Goal: Ask a question: Seek information or help from site administrators or community

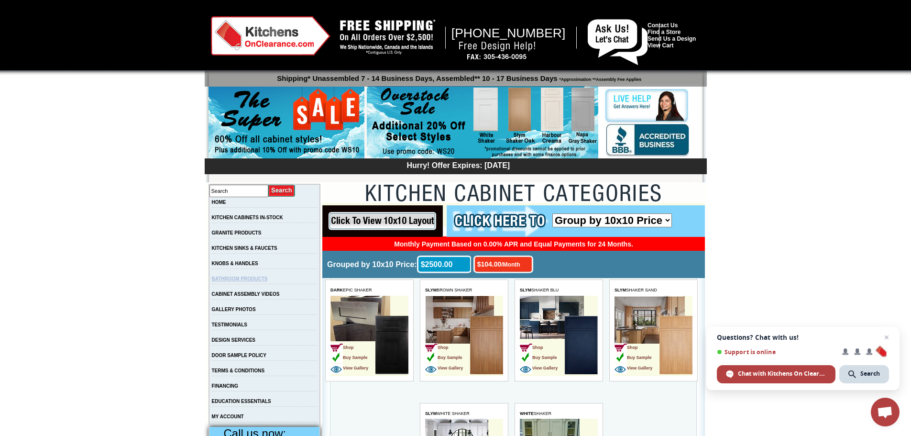
click at [262, 281] on link "BATHROOM PRODUCTS" at bounding box center [240, 278] width 56 height 5
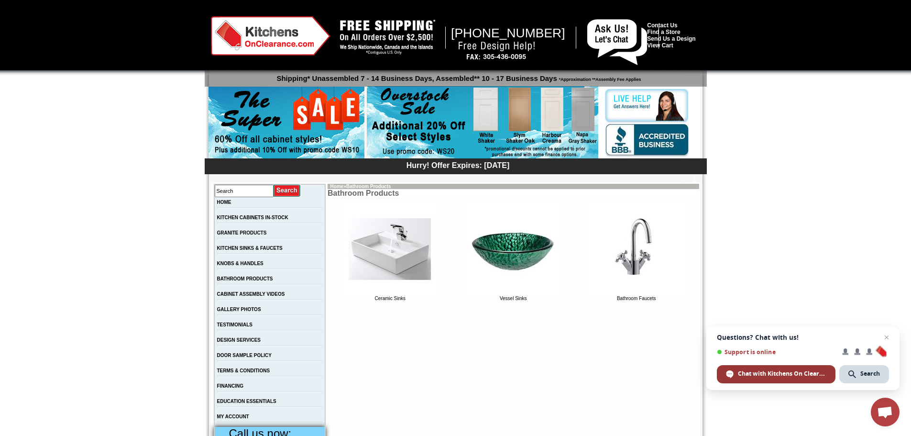
click at [765, 376] on span "Chat with Kitchens On Clearance" at bounding box center [782, 373] width 88 height 9
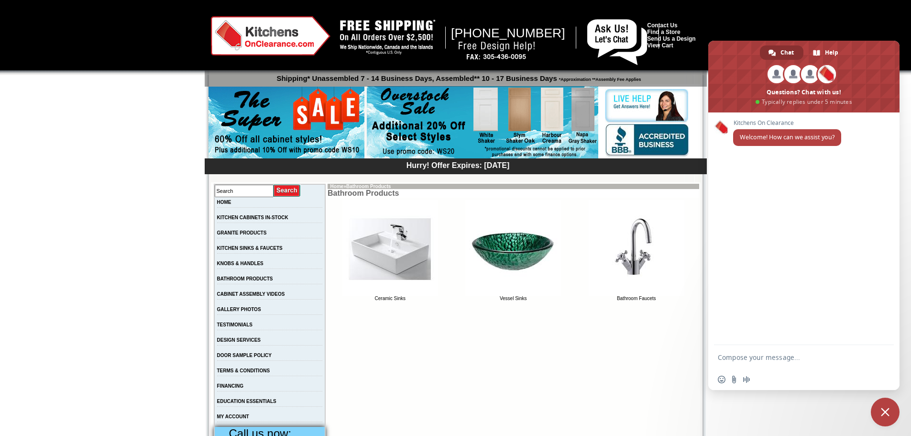
click at [729, 357] on textarea "Compose your message..." at bounding box center [793, 357] width 151 height 9
type textarea "Hello. My name is [PERSON_NAME]. Do you sell bathroom vanities?"
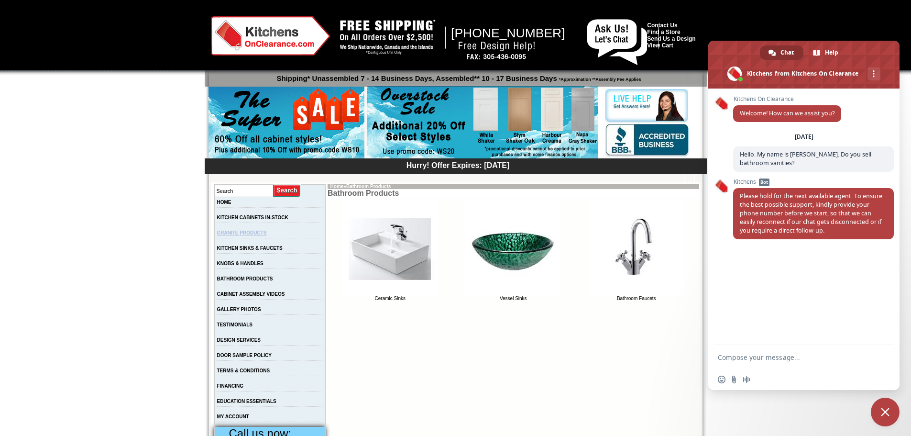
click at [250, 235] on link "GRANITE PRODUCTS" at bounding box center [242, 232] width 50 height 5
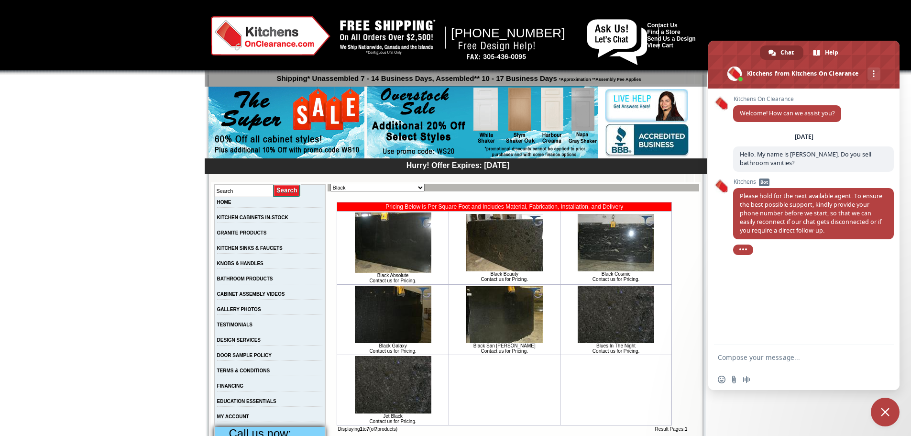
scroll to position [239, 0]
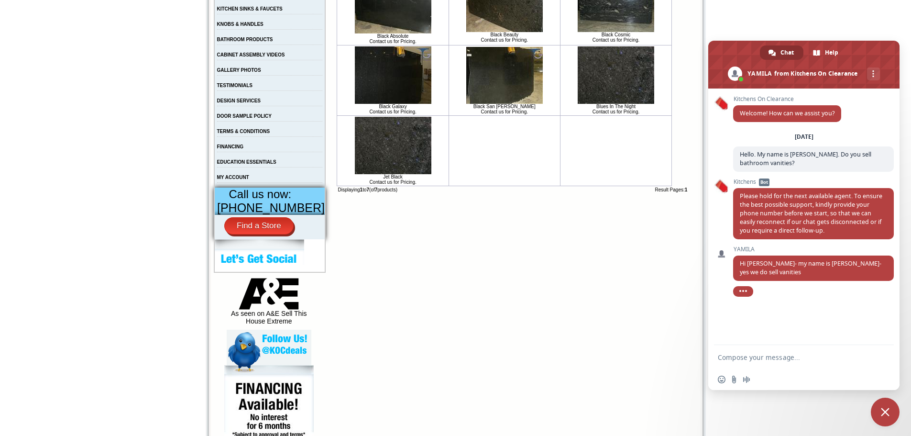
click at [727, 354] on textarea "Compose your message..." at bounding box center [793, 357] width 151 height 9
type textarea "Great. Under what category would I find them?"
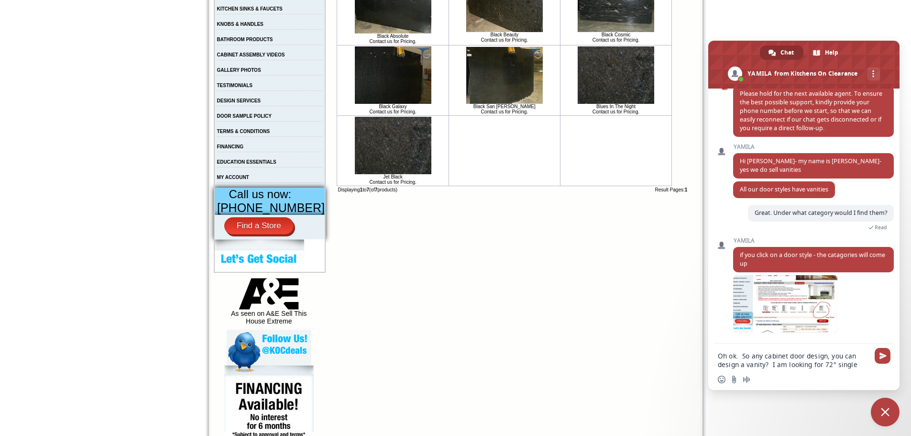
scroll to position [102, 0]
type textarea "Oh ok. So any cabinet door design, you can design a vanity?"
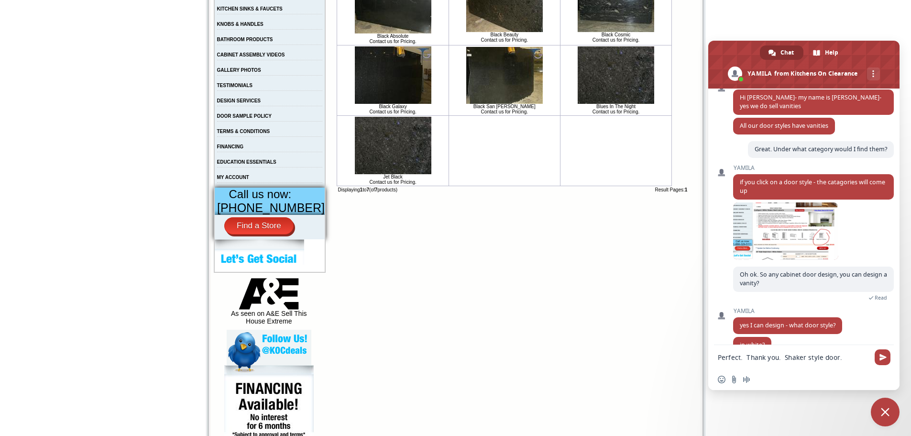
scroll to position [181, 0]
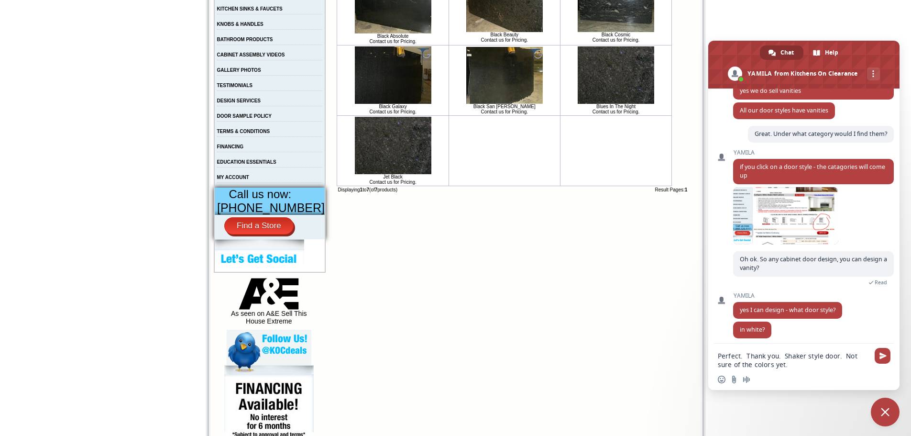
type textarea "Perfect. Thank you. Shaker style door. Not sure of the colors yet."
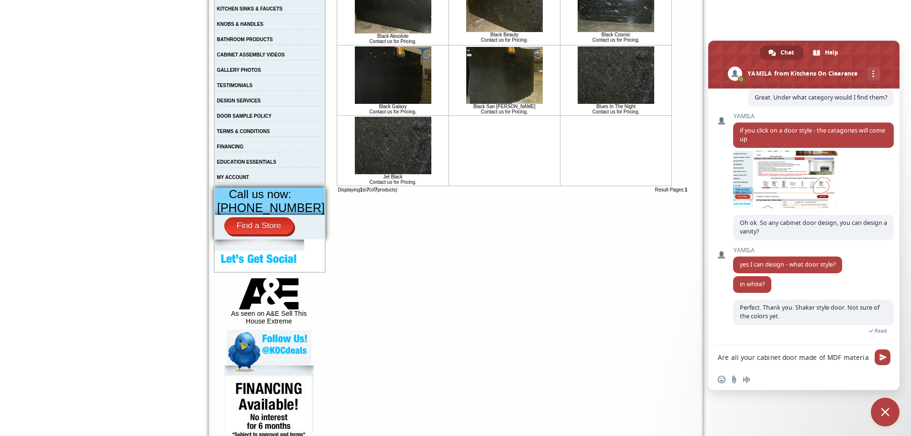
scroll to position [219, 0]
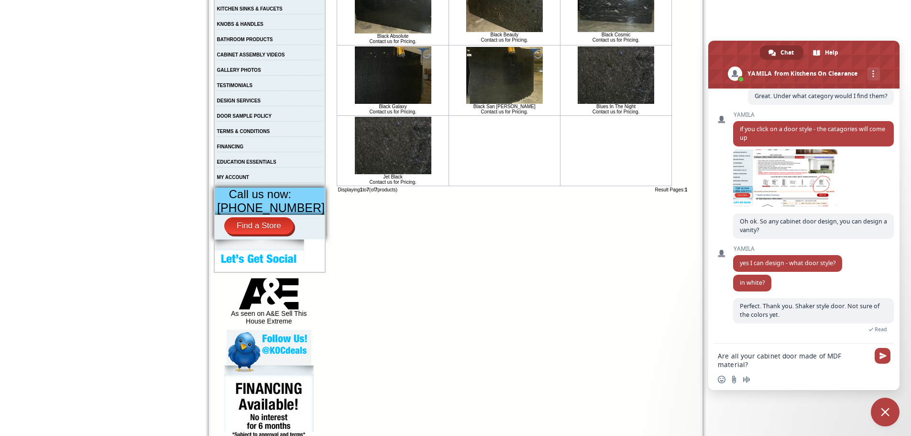
click at [793, 355] on textarea "Are all your cabinet door made of MDF material?" at bounding box center [793, 360] width 151 height 17
click at [796, 356] on textarea "Are all your cabinet door made of MDF material?" at bounding box center [793, 360] width 151 height 17
type textarea "Are all your cabinet doors made of MDF material?"
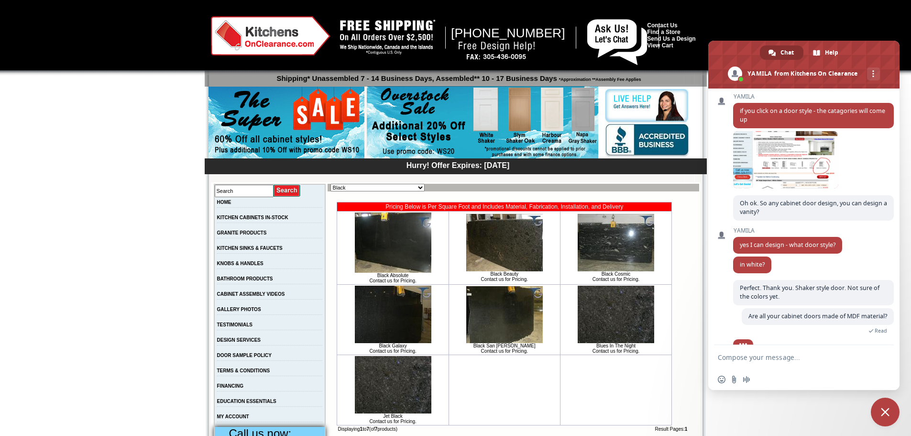
scroll to position [253, 0]
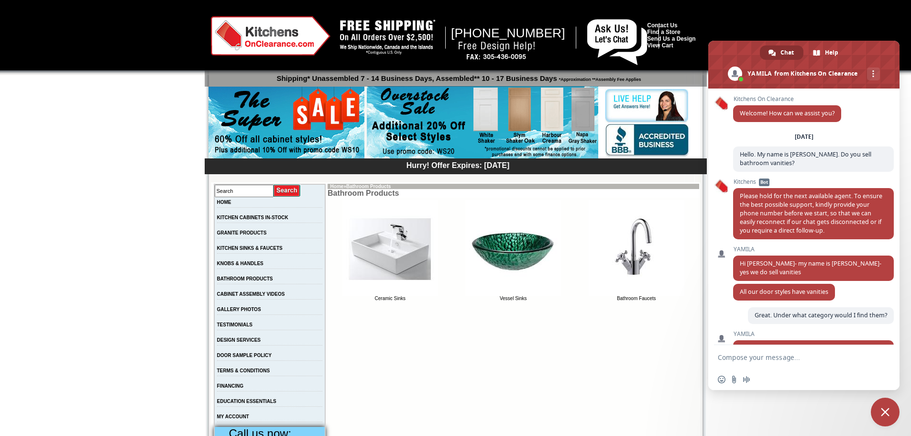
scroll to position [253, 0]
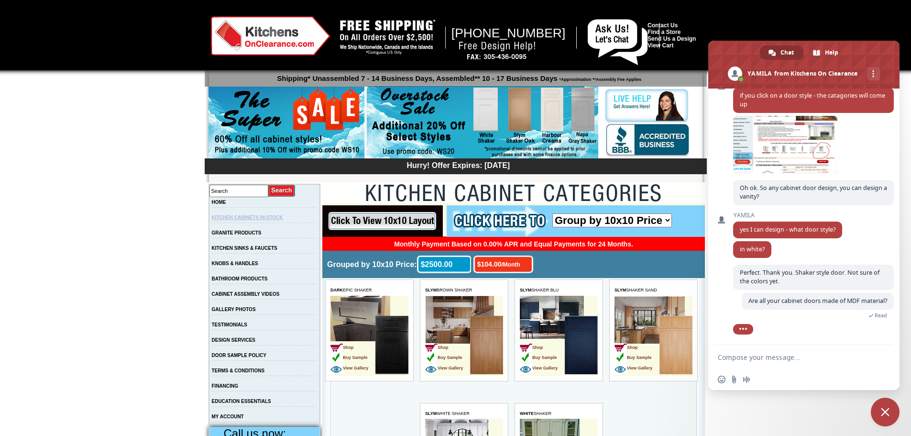
click at [277, 216] on link "KITCHEN CABINETS IN-STOCK" at bounding box center [247, 217] width 71 height 5
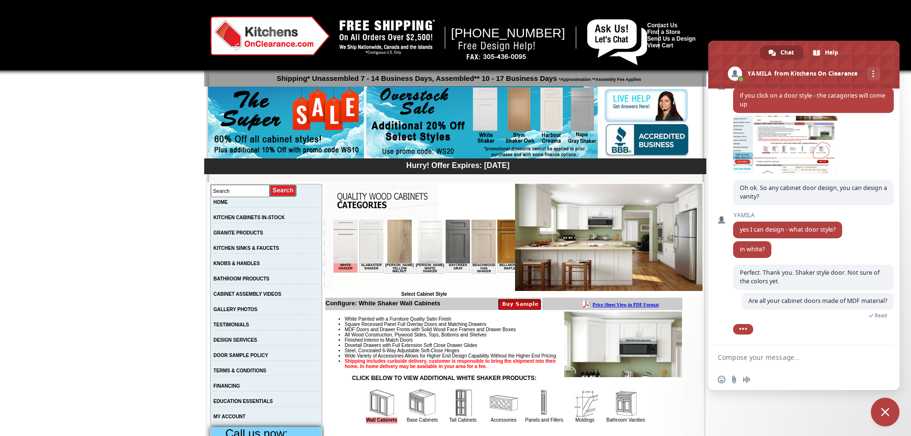
scroll to position [270, 0]
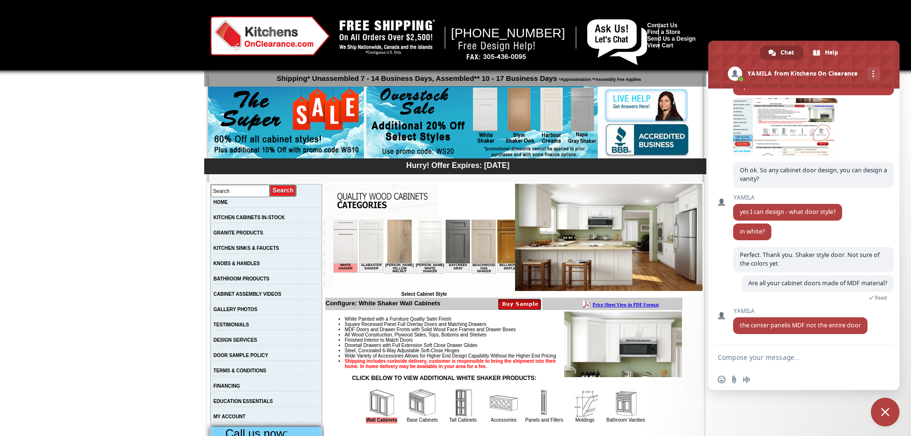
click at [733, 361] on textarea "Compose your message..." at bounding box center [793, 357] width 151 height 9
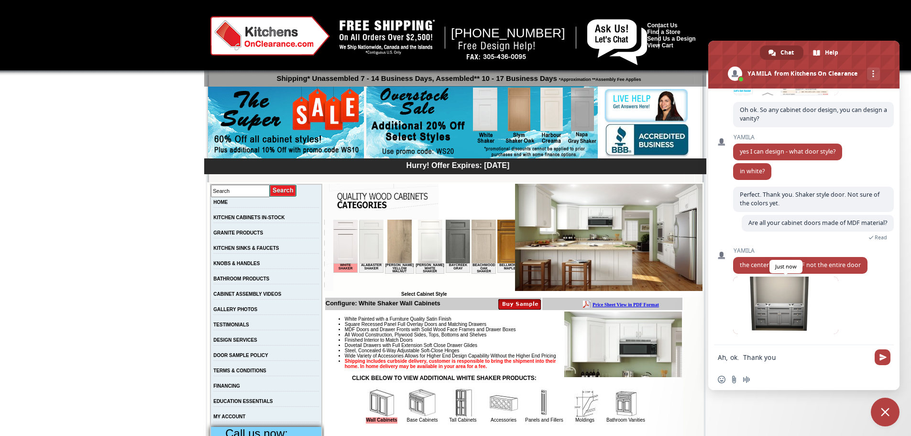
click at [789, 313] on span at bounding box center [785, 304] width 105 height 57
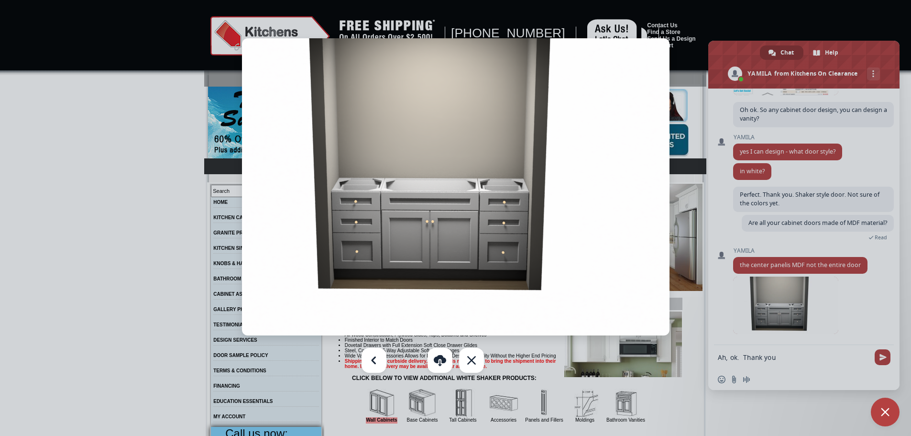
click at [619, 112] on img at bounding box center [456, 186] width 428 height 297
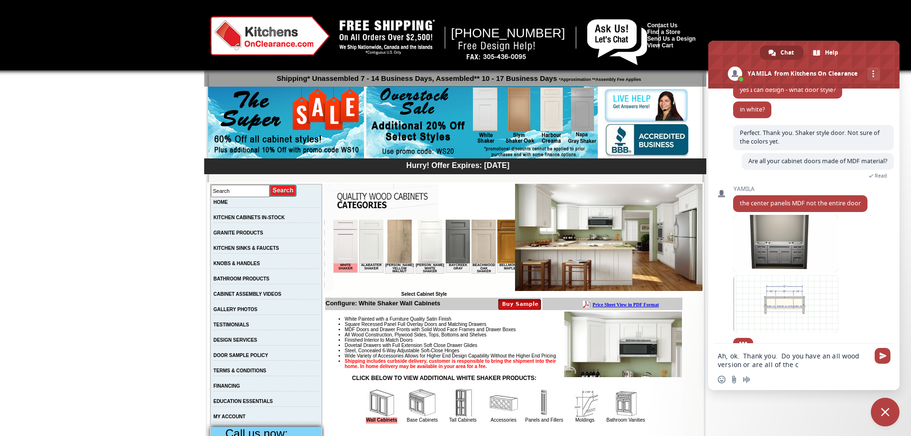
scroll to position [408, 0]
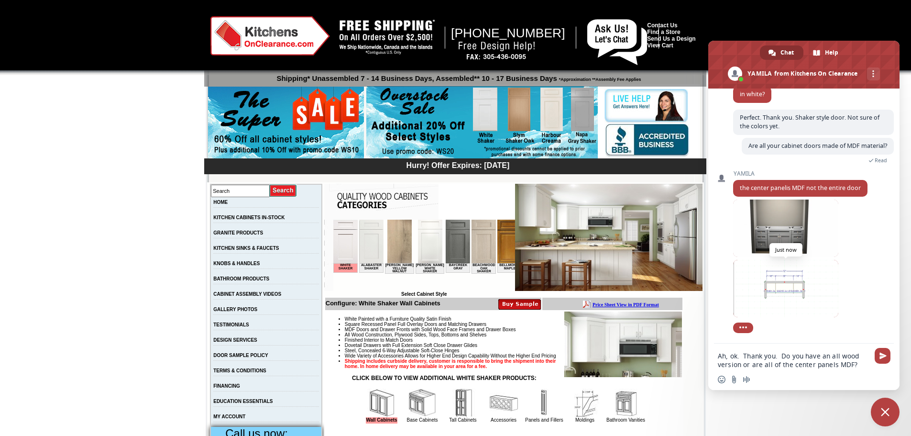
type textarea "Ah, ok. Thank you. Do you have an all wood version or are all of the center pan…"
click at [788, 291] on span at bounding box center [785, 288] width 105 height 57
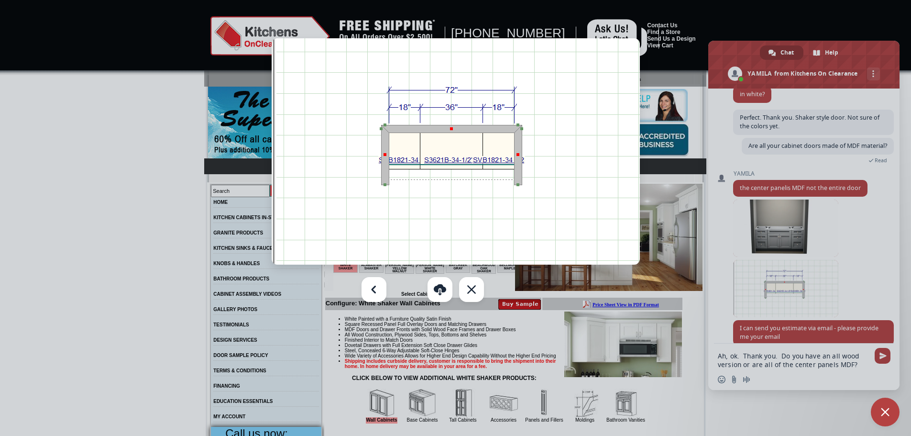
click at [701, 147] on div at bounding box center [455, 218] width 911 height 436
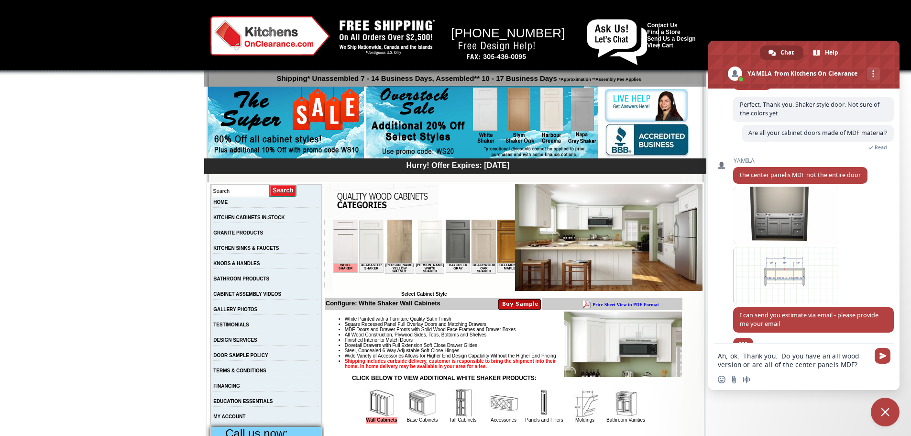
scroll to position [436, 0]
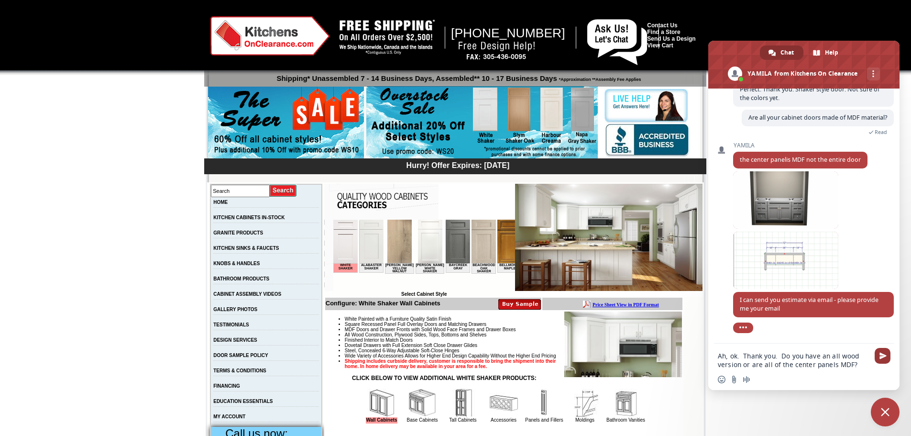
click at [880, 356] on span "Send" at bounding box center [883, 355] width 7 height 7
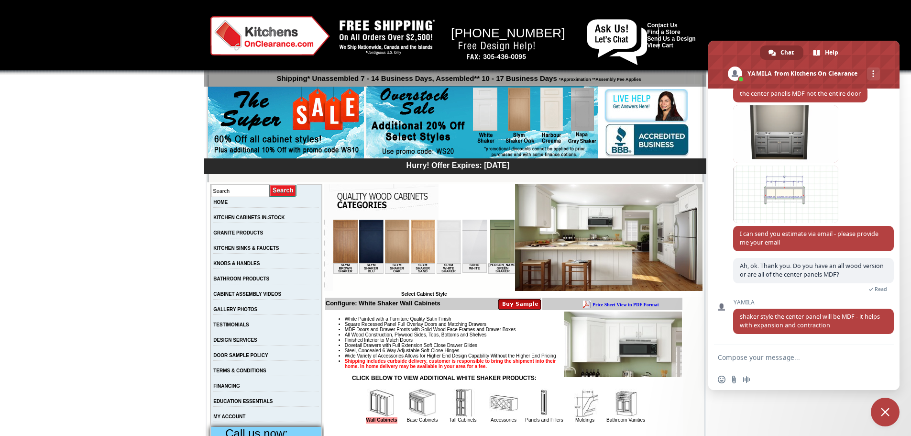
scroll to position [0, 1543]
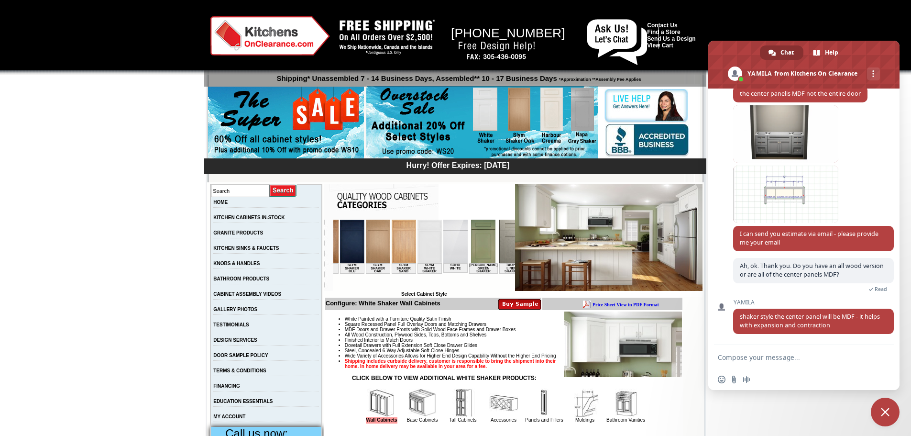
click at [743, 359] on textarea "Compose your message..." at bounding box center [793, 357] width 151 height 9
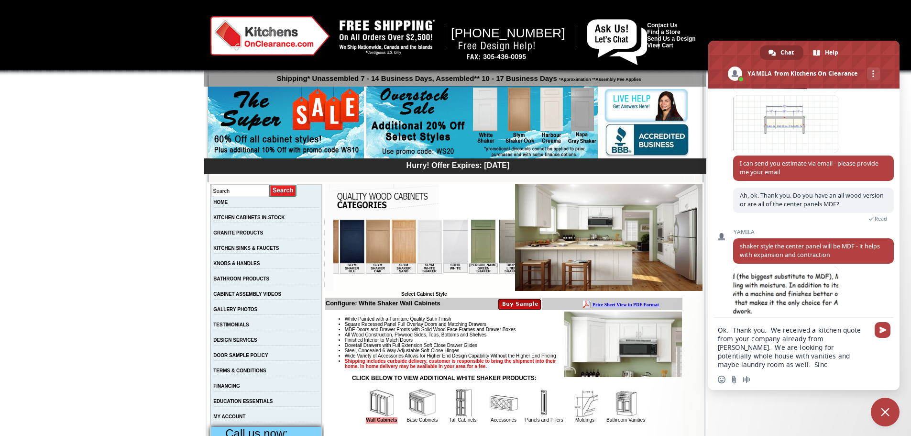
scroll to position [595, 0]
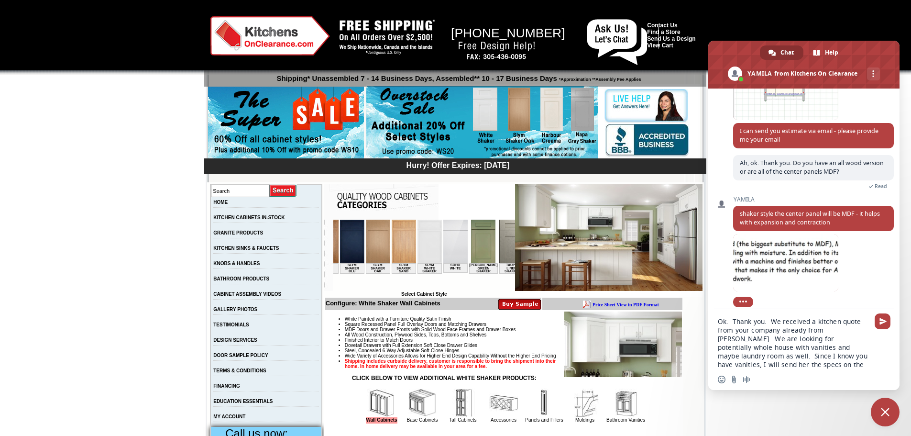
type textarea "Ok. Thank you. We received a kitchen quote from your company already from [PERS…"
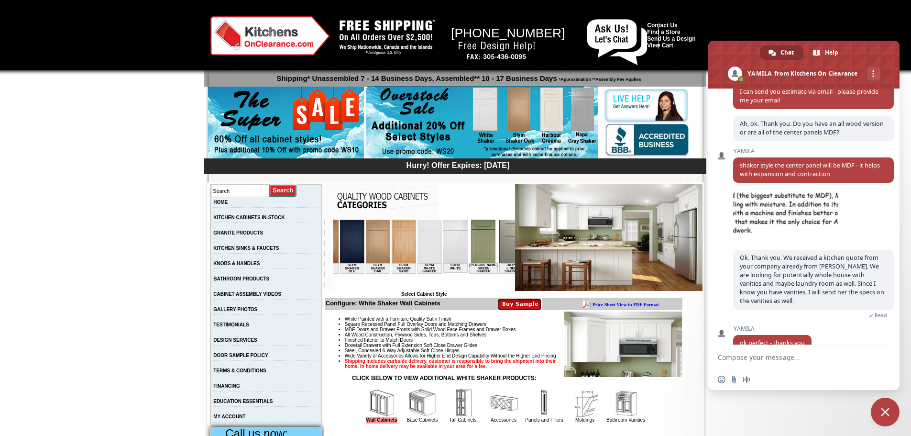
scroll to position [652, 0]
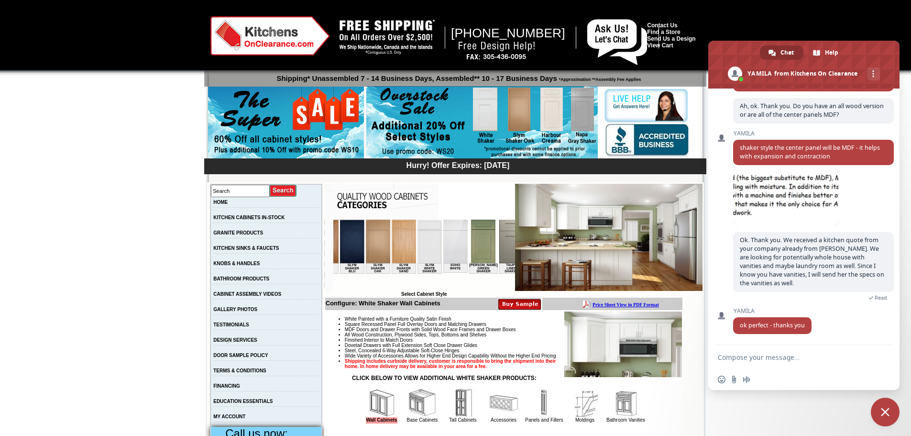
click at [752, 355] on textarea "Compose your message..." at bounding box center [793, 357] width 151 height 9
type textarea "And thank you for all your help and information."
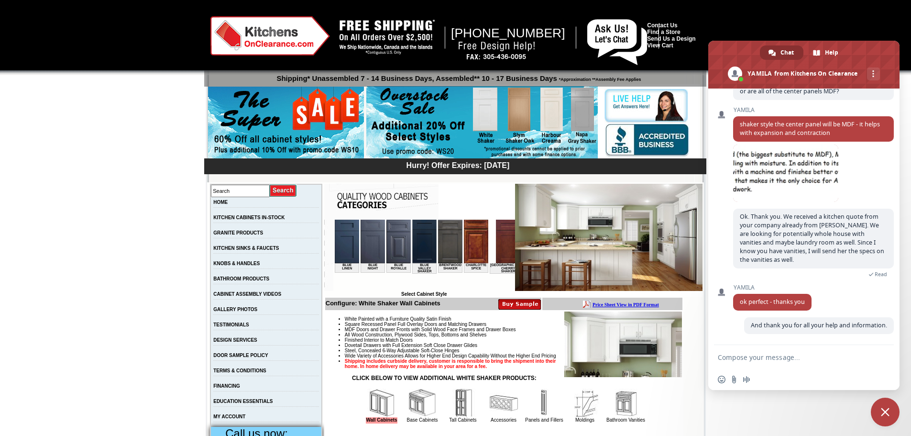
scroll to position [0, 306]
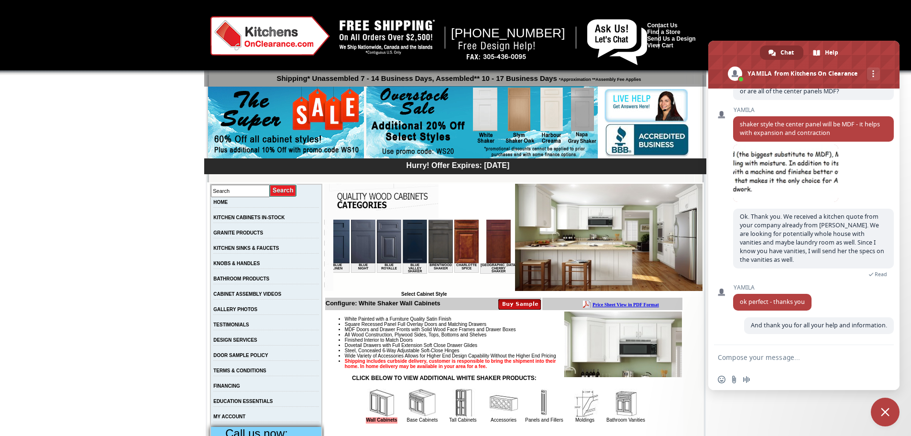
click at [428, 244] on img at bounding box center [440, 242] width 24 height 44
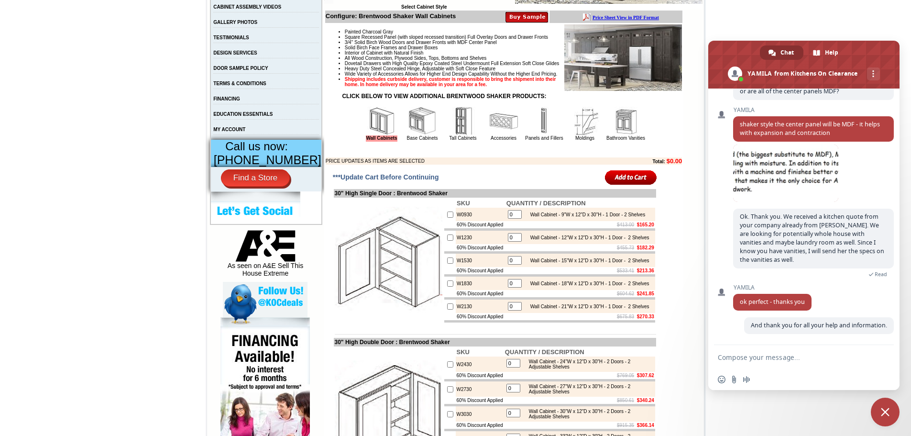
click at [621, 135] on img at bounding box center [625, 121] width 29 height 29
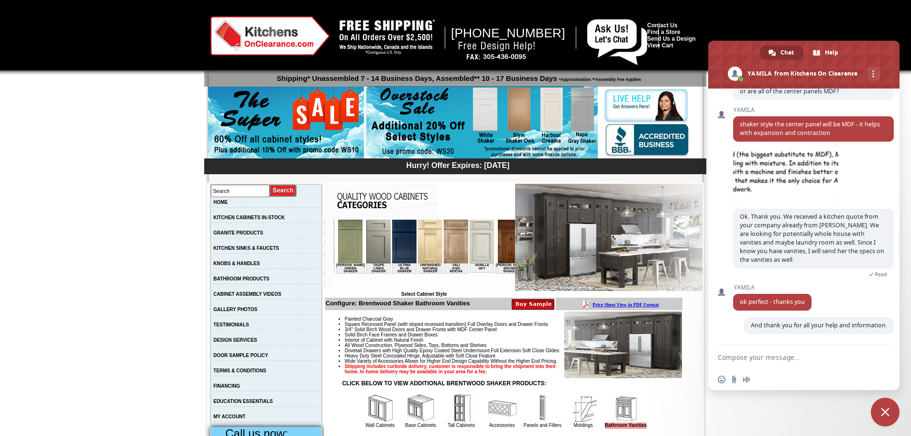
scroll to position [0, 1647]
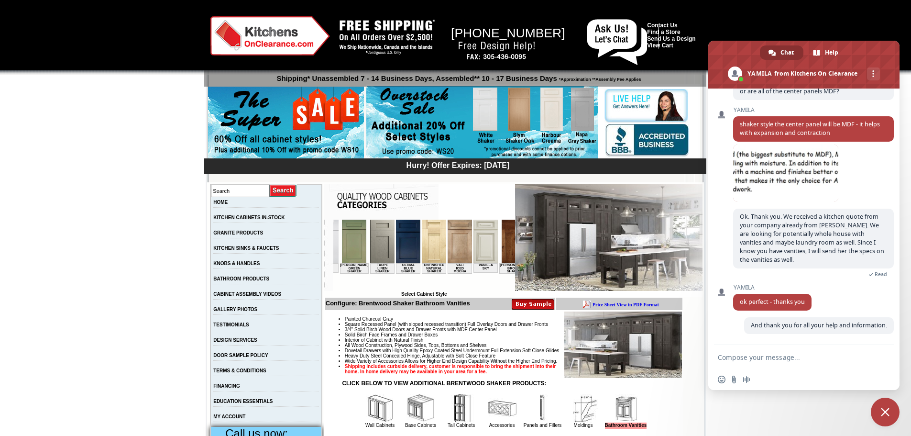
click at [501, 250] on img at bounding box center [513, 242] width 24 height 44
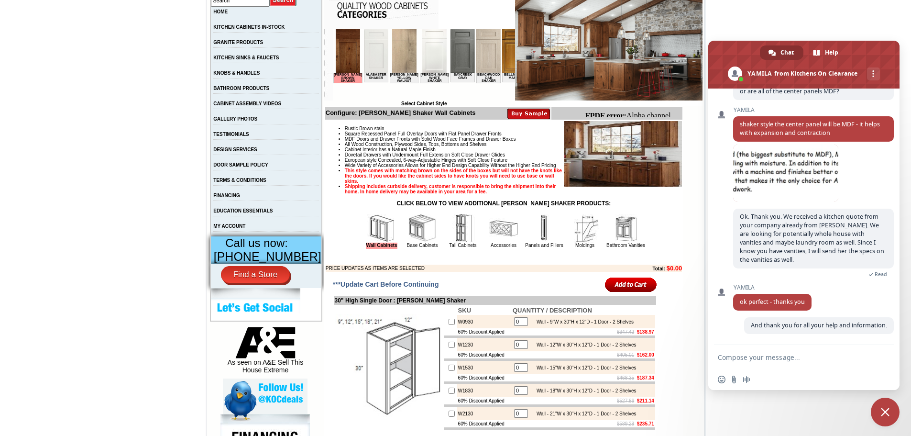
scroll to position [191, 0]
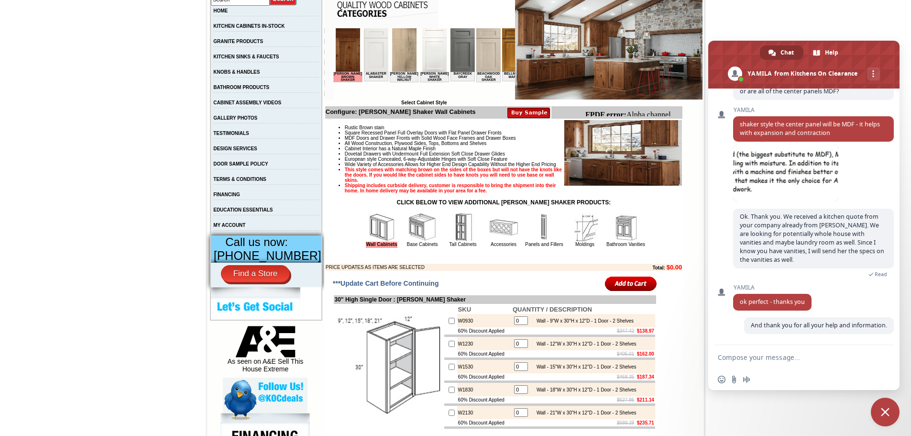
click at [617, 242] on img at bounding box center [625, 227] width 29 height 29
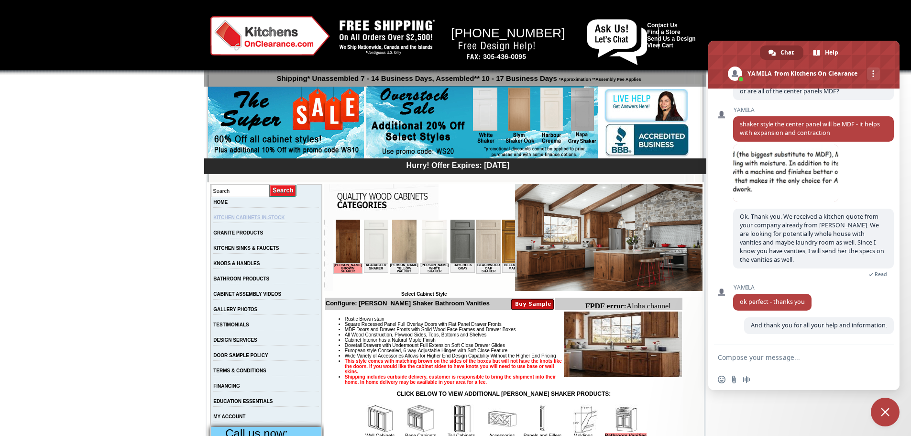
click at [237, 217] on link "KITCHEN CABINETS IN-STOCK" at bounding box center [248, 217] width 71 height 5
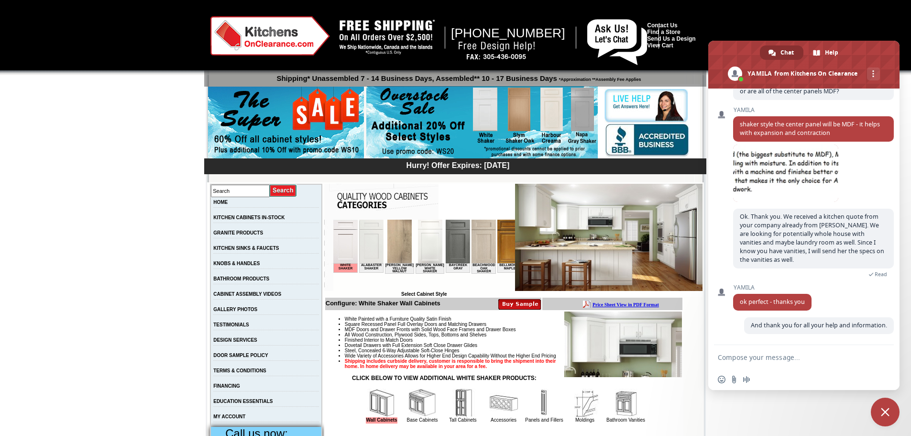
click at [450, 133] on img at bounding box center [481, 122] width 231 height 73
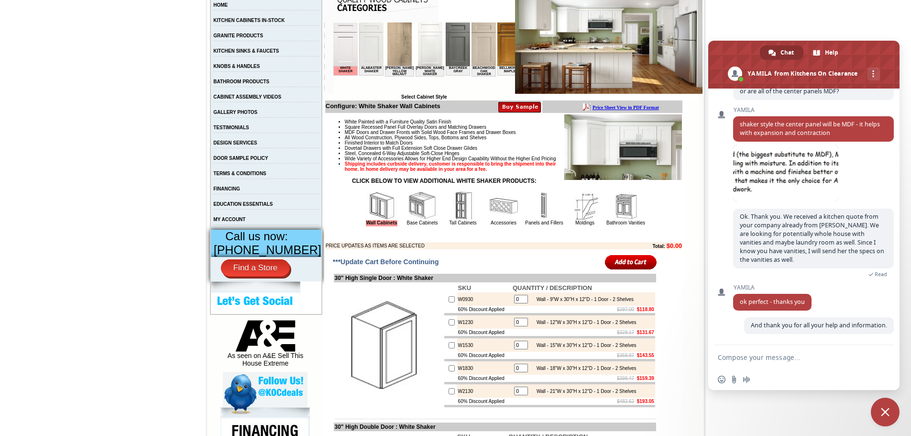
scroll to position [143, 0]
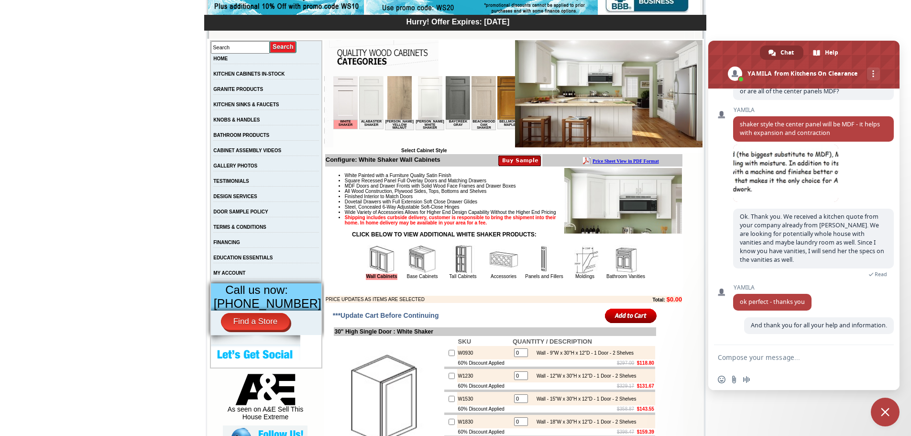
click at [626, 161] on b "Price Sheet View in PDF Format" at bounding box center [626, 160] width 66 height 5
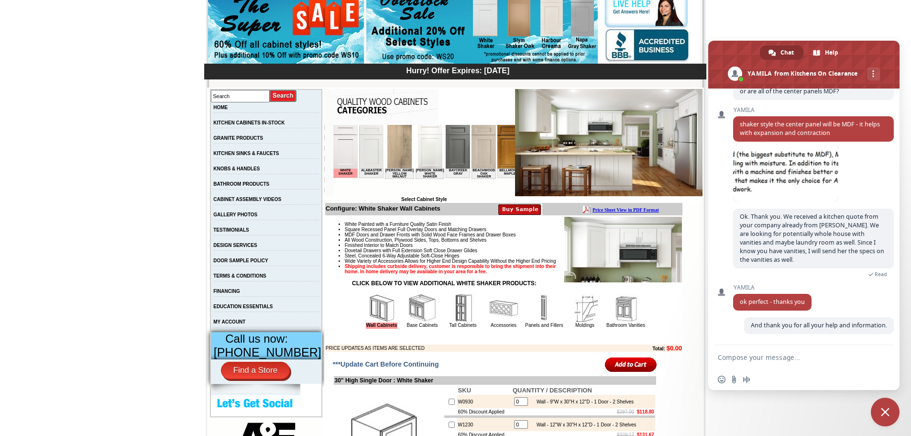
scroll to position [0, 0]
